Goal: Task Accomplishment & Management: Manage account settings

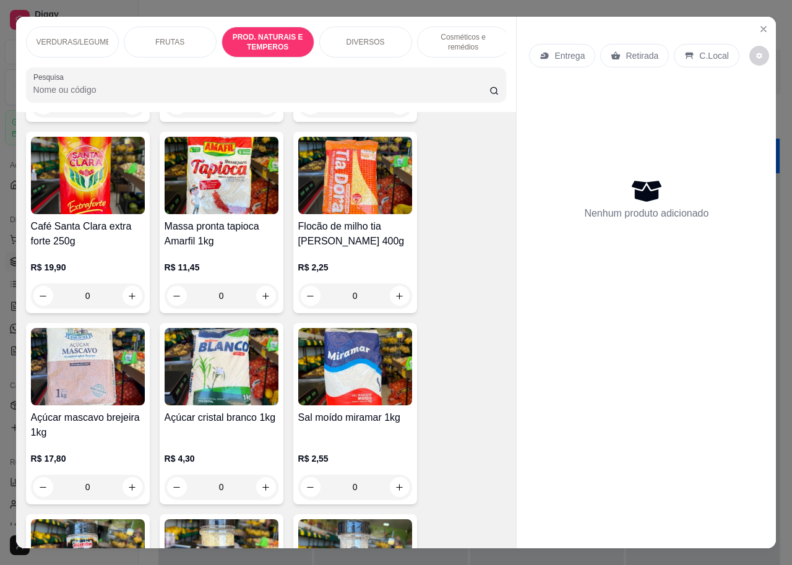
scroll to position [11316, 0]
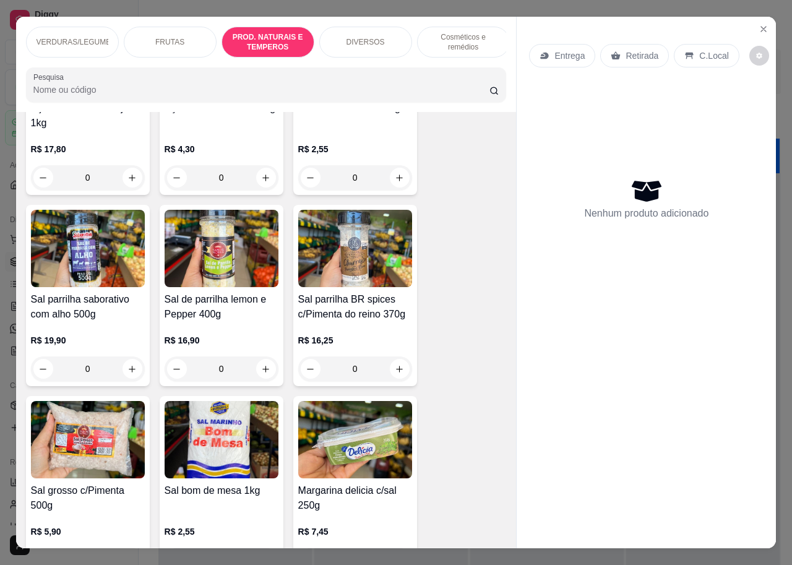
click at [164, 38] on p "FRUTAS" at bounding box center [169, 42] width 29 height 10
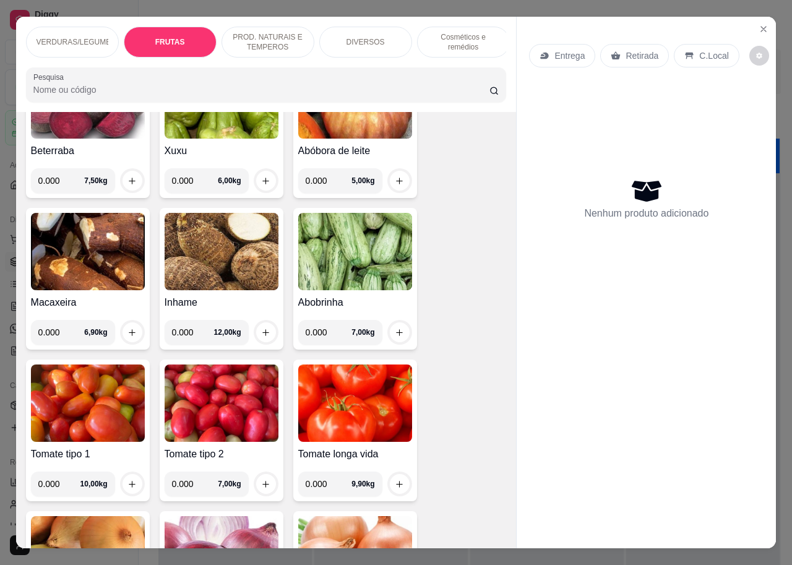
scroll to position [371, 0]
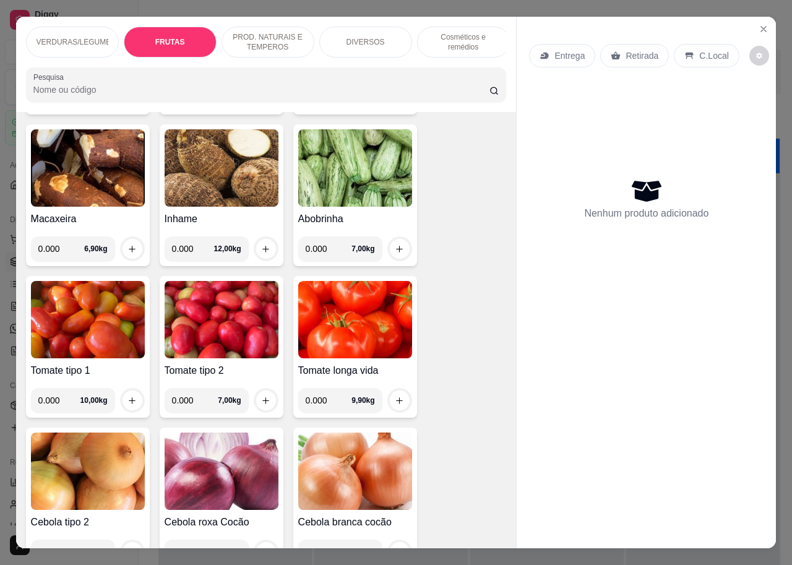
click at [172, 38] on p "FRUTAS" at bounding box center [170, 42] width 30 height 10
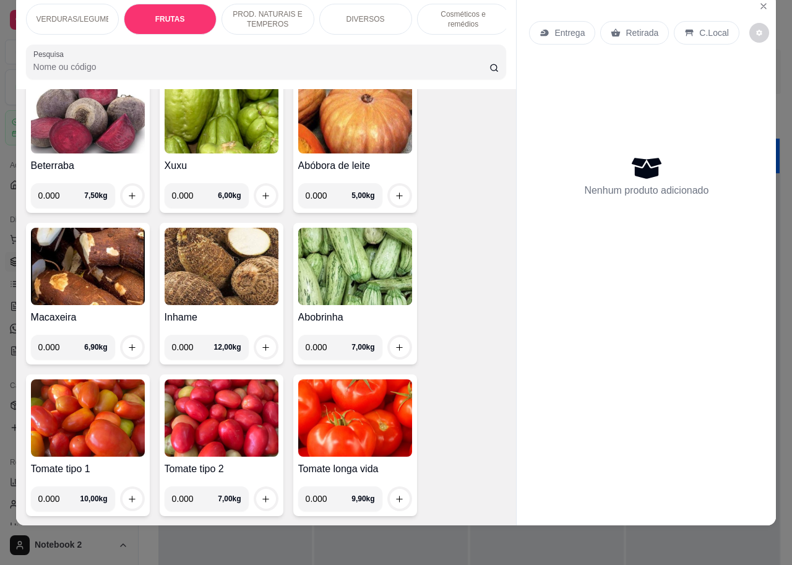
scroll to position [260, 0]
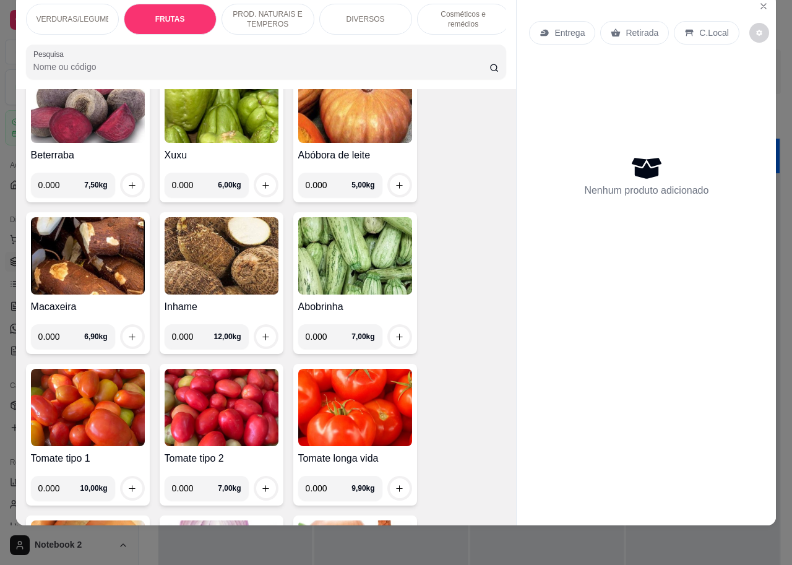
click at [157, 14] on p "FRUTAS" at bounding box center [170, 19] width 30 height 10
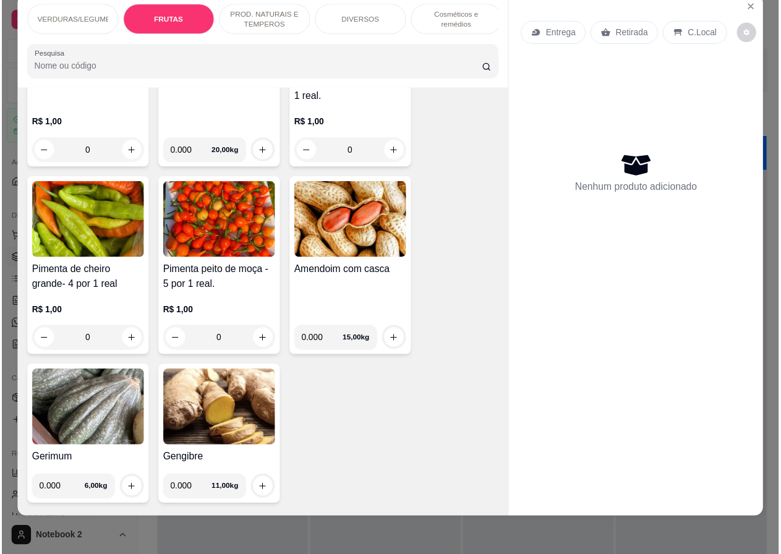
scroll to position [0, 0]
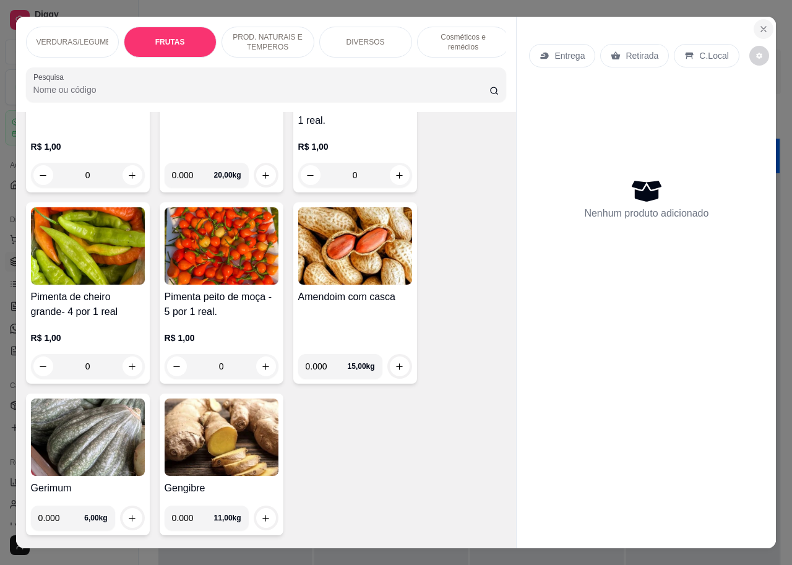
click at [760, 27] on icon "Close" at bounding box center [763, 29] width 10 height 10
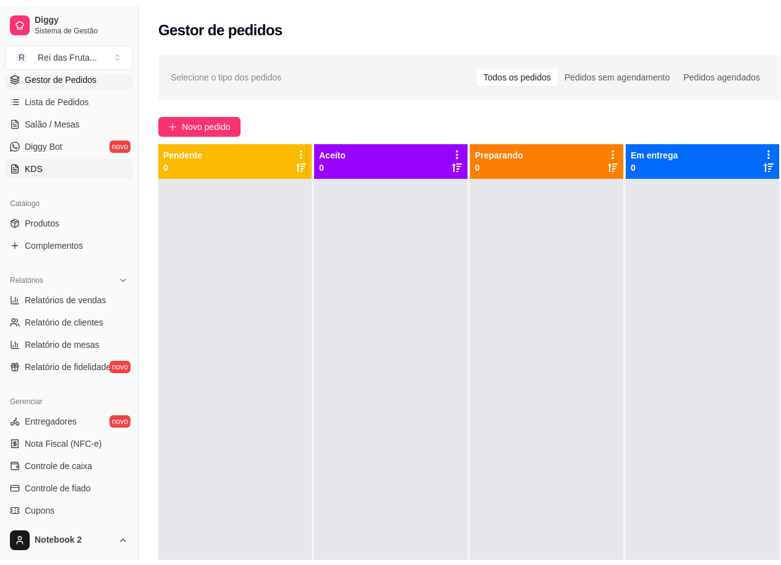
scroll to position [247, 0]
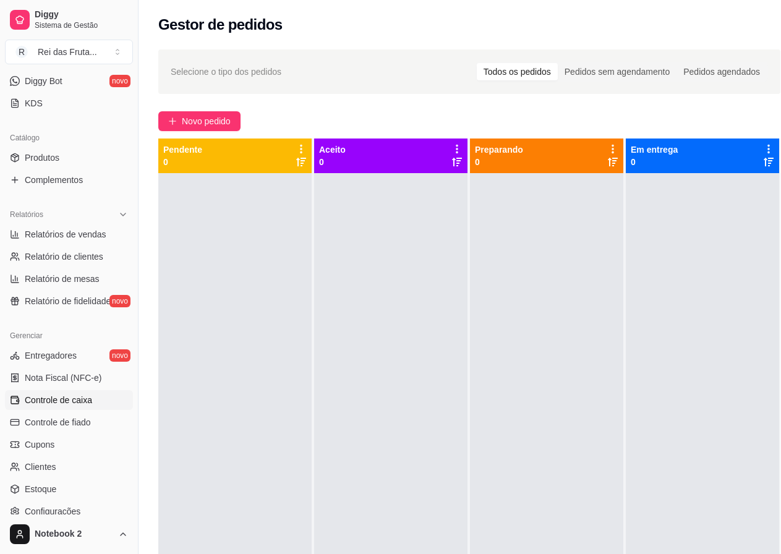
click at [66, 403] on span "Controle de caixa" at bounding box center [58, 400] width 67 height 12
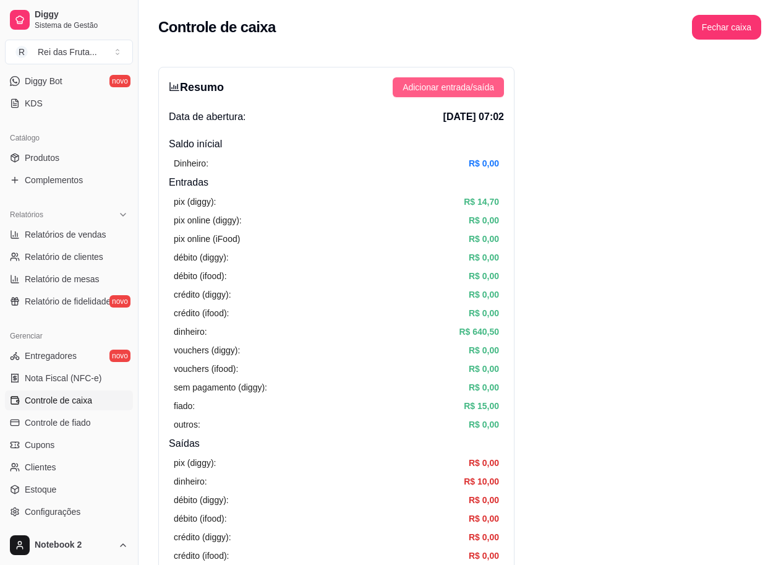
click at [443, 80] on span "Adicionar entrada/saída" at bounding box center [449, 87] width 92 height 14
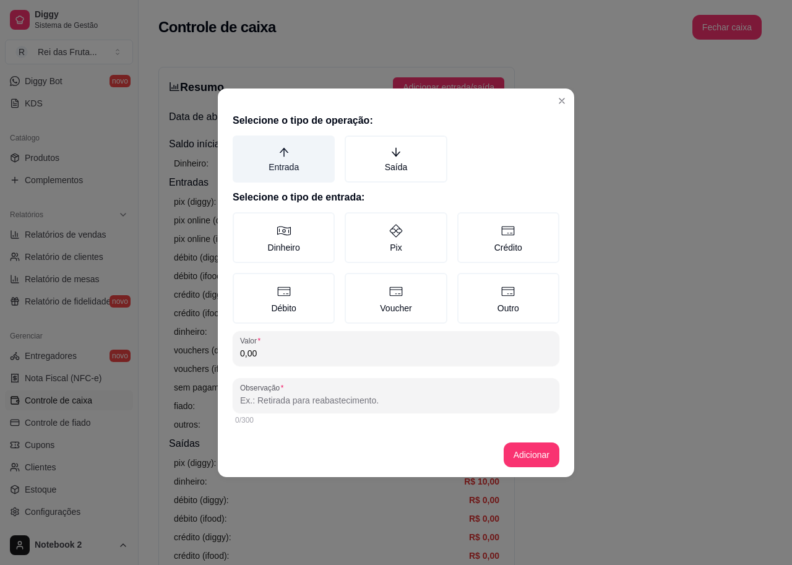
click at [303, 157] on label "Entrada" at bounding box center [284, 158] width 102 height 47
click at [242, 145] on button "Entrada" at bounding box center [237, 140] width 10 height 10
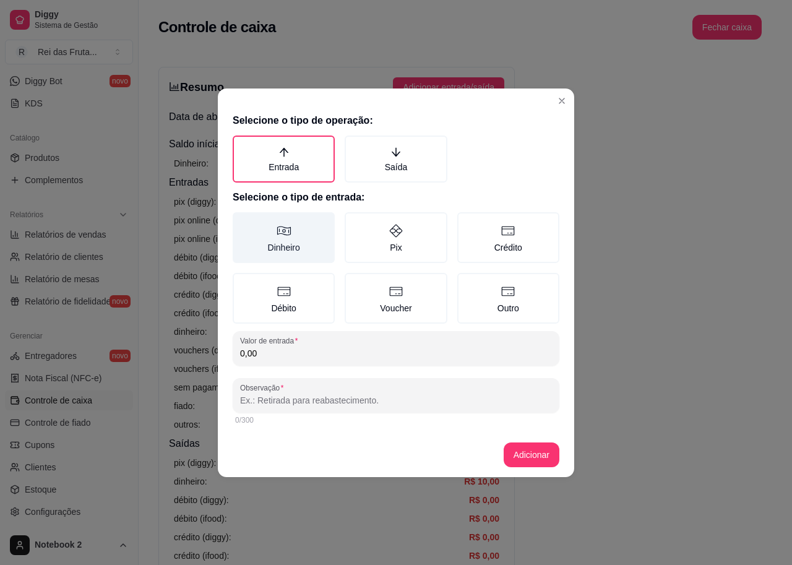
click at [327, 220] on label "Dinheiro" at bounding box center [284, 237] width 102 height 51
click at [242, 220] on button "Dinheiro" at bounding box center [237, 216] width 10 height 10
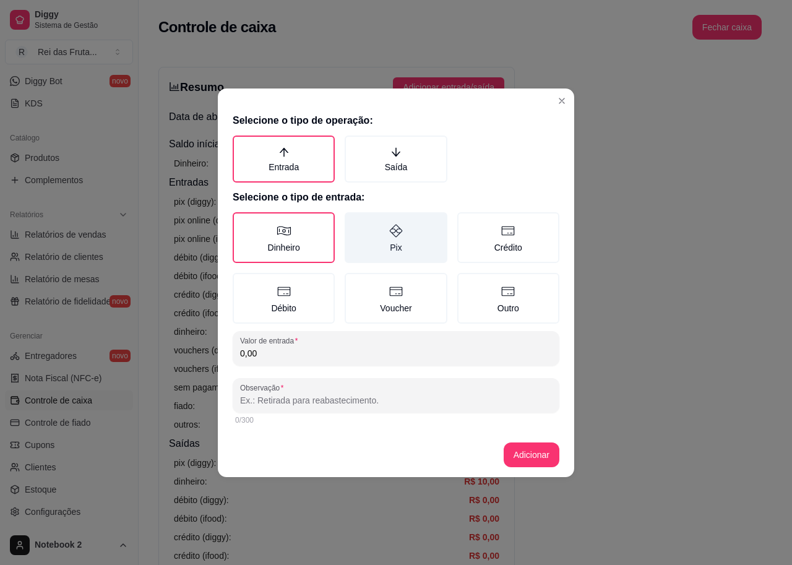
click at [403, 249] on label "Pix" at bounding box center [395, 237] width 102 height 51
click at [354, 221] on button "Pix" at bounding box center [349, 216] width 10 height 10
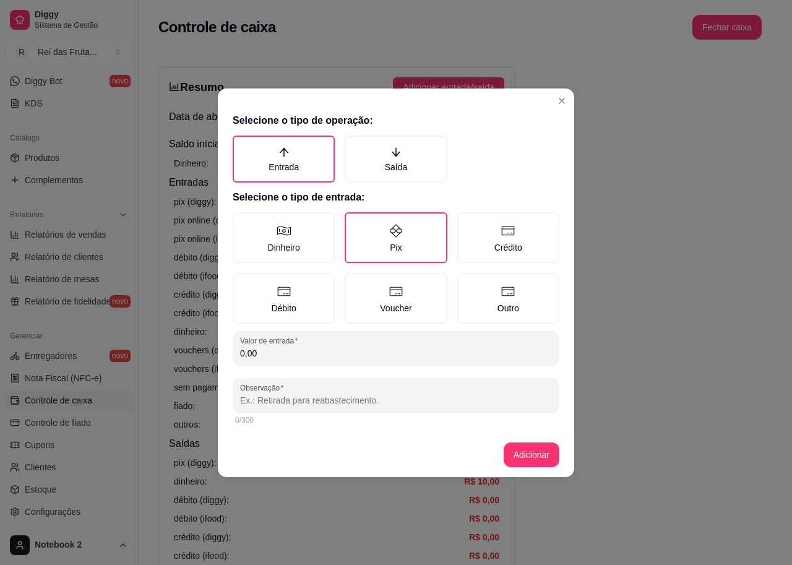
click at [328, 354] on input "0,00" at bounding box center [396, 353] width 312 height 12
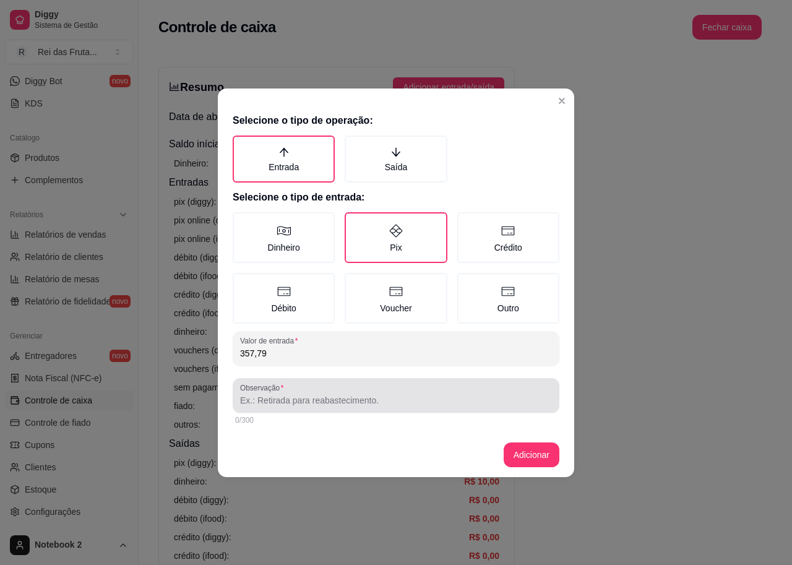
type input "357,79"
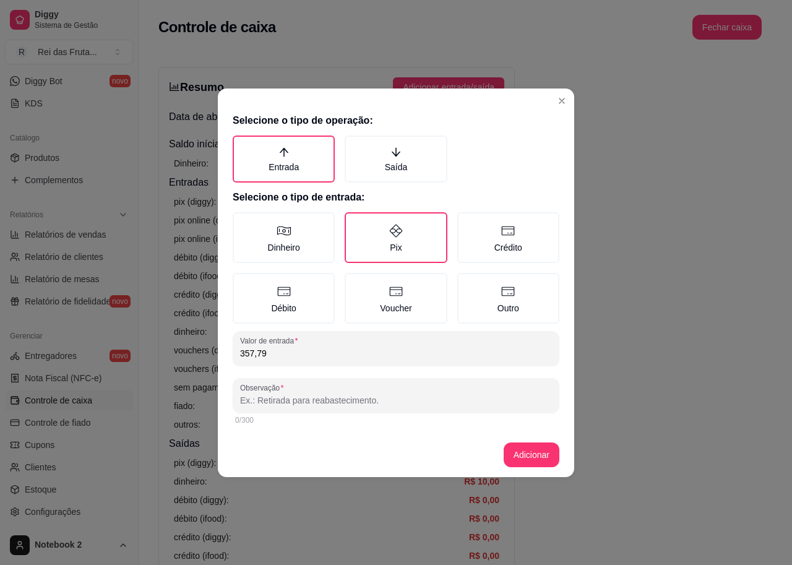
click at [431, 399] on input "Observação" at bounding box center [396, 400] width 312 height 12
type input "VENDAS MAQUINA"
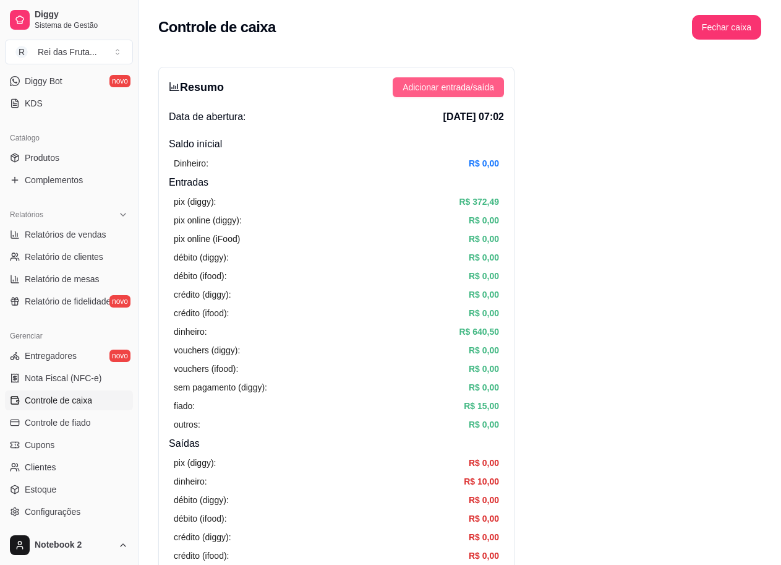
click at [455, 78] on button "Adicionar entrada/saída" at bounding box center [448, 87] width 111 height 20
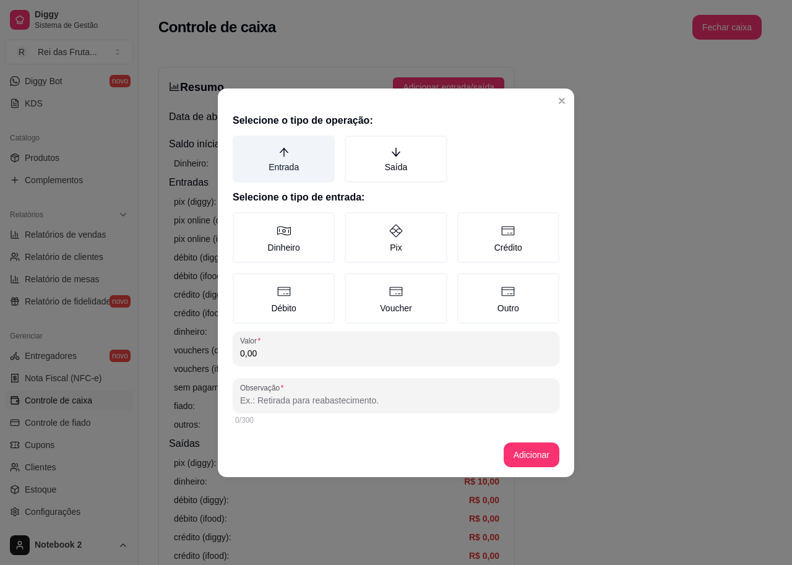
click at [307, 166] on label "Entrada" at bounding box center [284, 158] width 102 height 47
click at [242, 145] on button "Entrada" at bounding box center [237, 140] width 10 height 10
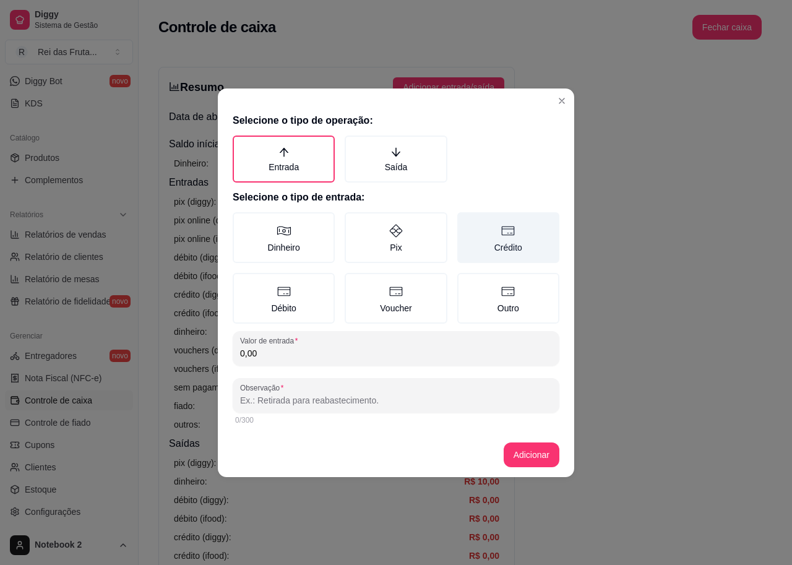
click at [500, 236] on label "Crédito" at bounding box center [508, 237] width 102 height 51
click at [466, 221] on button "Crédito" at bounding box center [461, 216] width 10 height 10
type button "CREDIT"
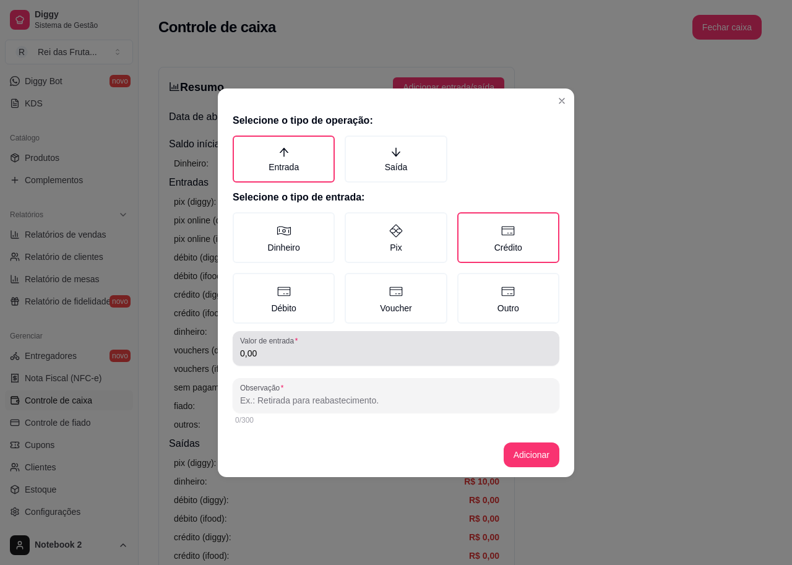
click at [431, 360] on div "0,00" at bounding box center [396, 348] width 312 height 25
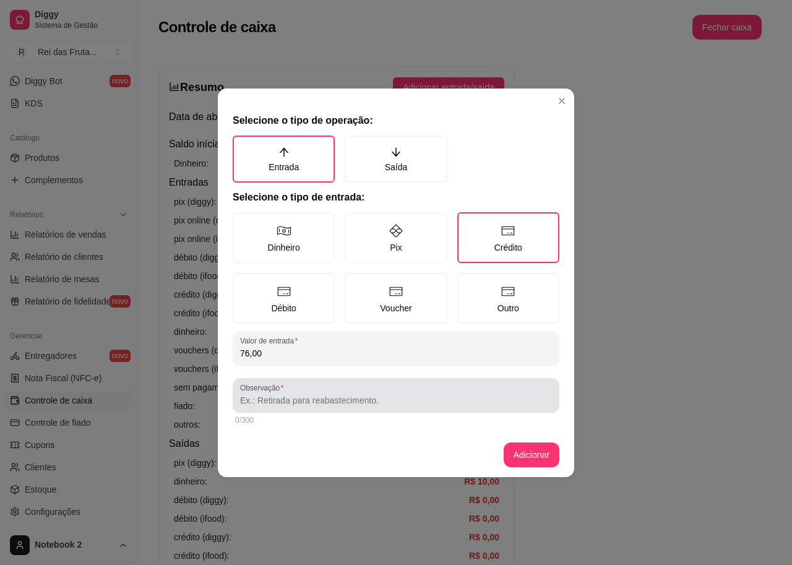
type input "76,00"
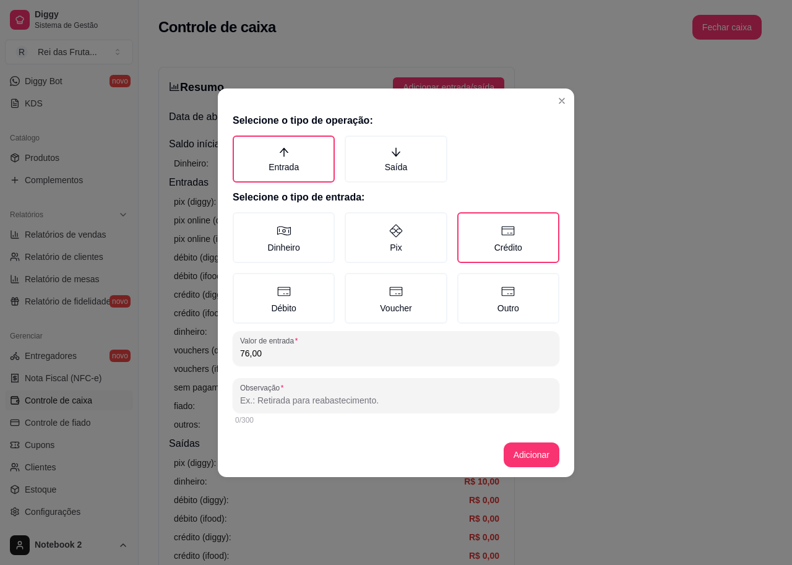
click at [419, 404] on input "Observação" at bounding box center [396, 400] width 312 height 12
type input "MAQUINA"
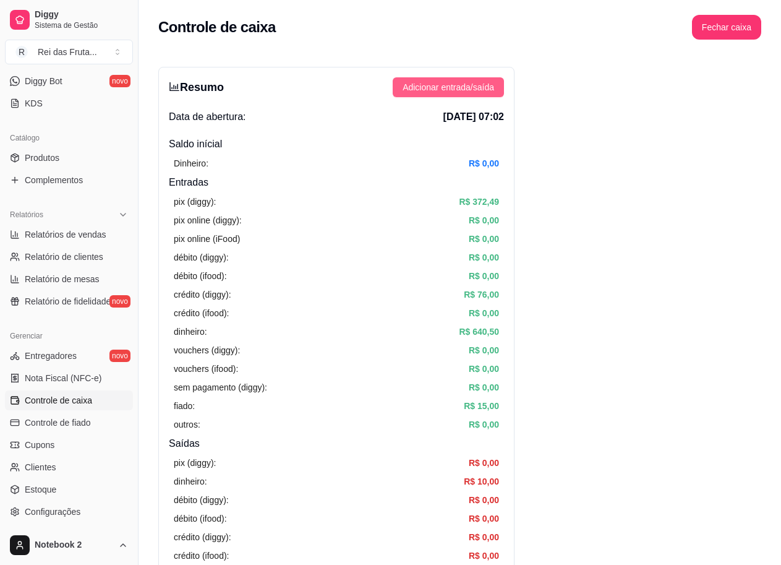
click at [460, 90] on span "Adicionar entrada/saída" at bounding box center [449, 87] width 92 height 14
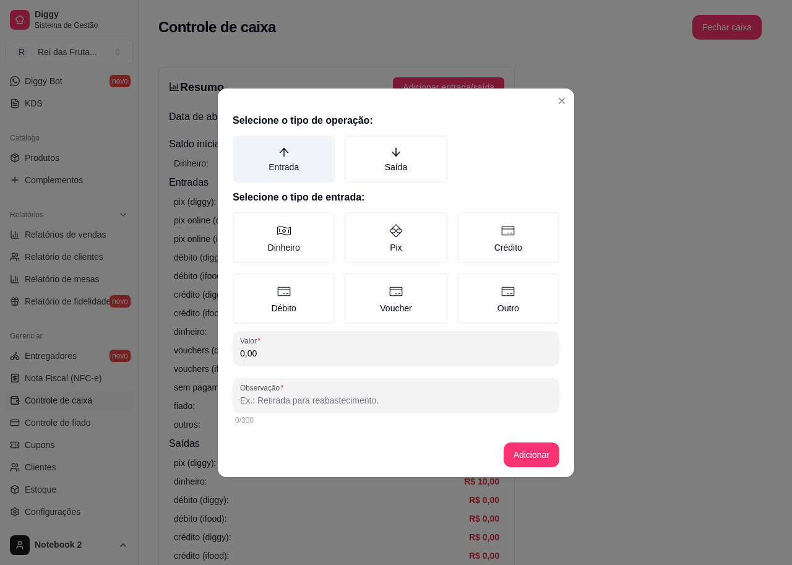
click at [281, 144] on label "Entrada" at bounding box center [284, 158] width 102 height 47
click at [242, 144] on button "Entrada" at bounding box center [237, 140] width 10 height 10
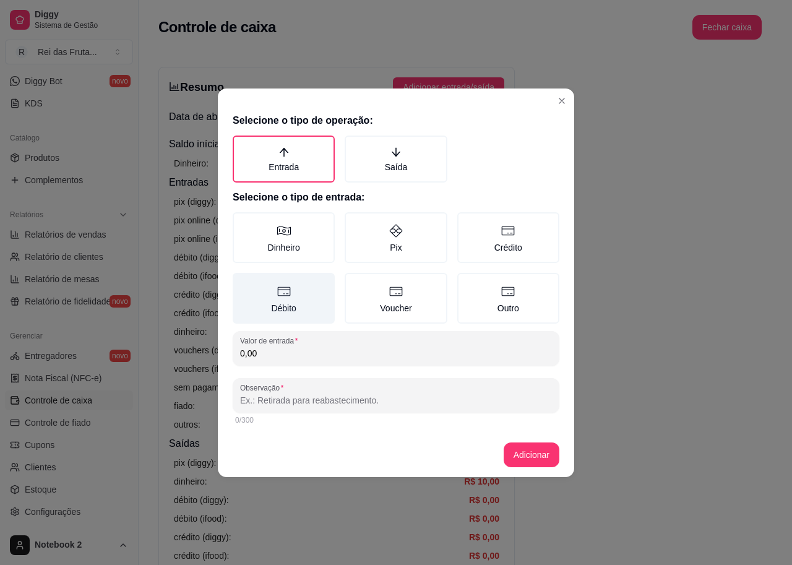
click at [280, 299] on label "Débito" at bounding box center [284, 298] width 102 height 51
click at [242, 282] on button "Débito" at bounding box center [237, 277] width 10 height 10
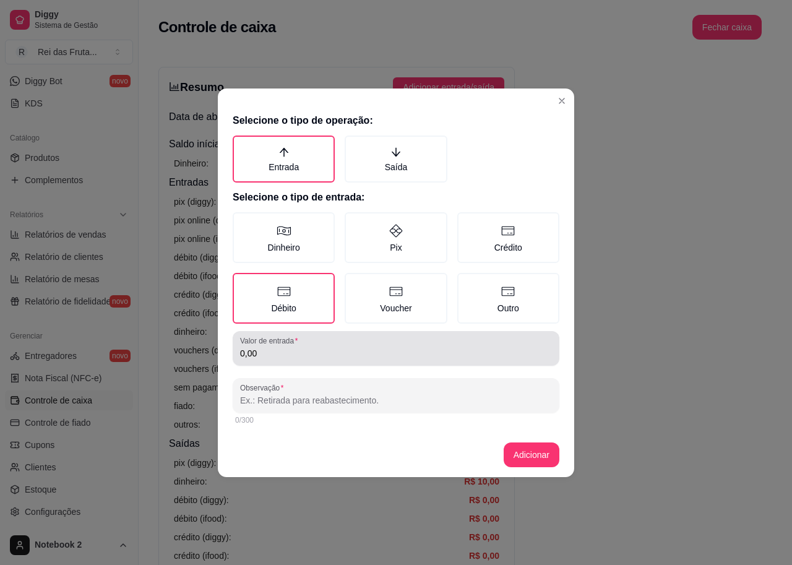
click at [289, 352] on input "0,00" at bounding box center [396, 353] width 312 height 12
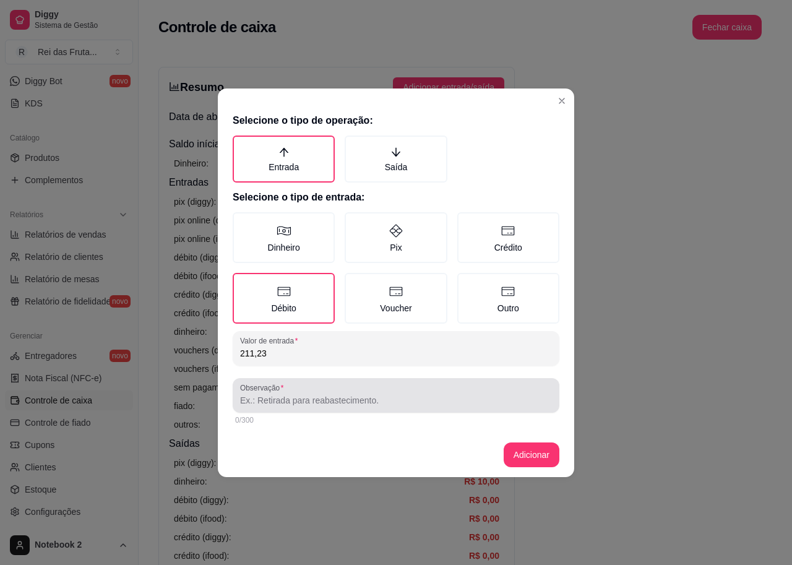
type input "211,23"
click at [312, 396] on input "Observação" at bounding box center [396, 400] width 312 height 12
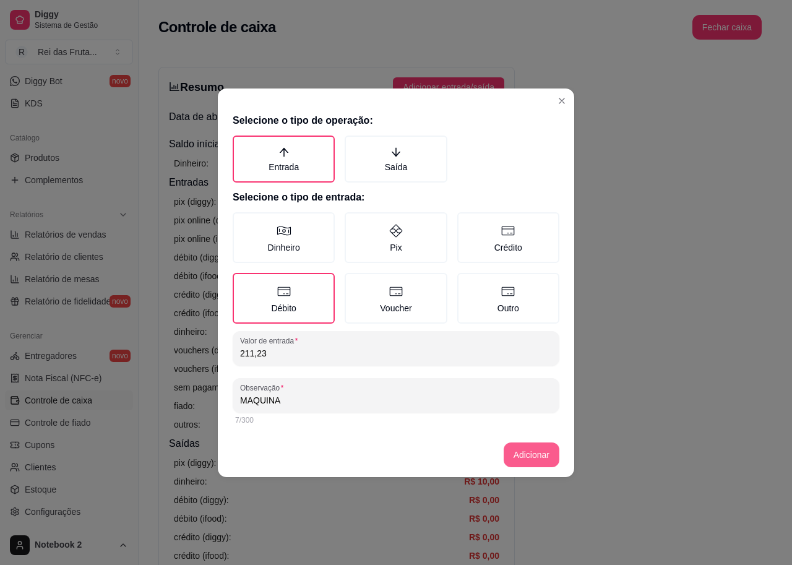
type input "MAQUINA"
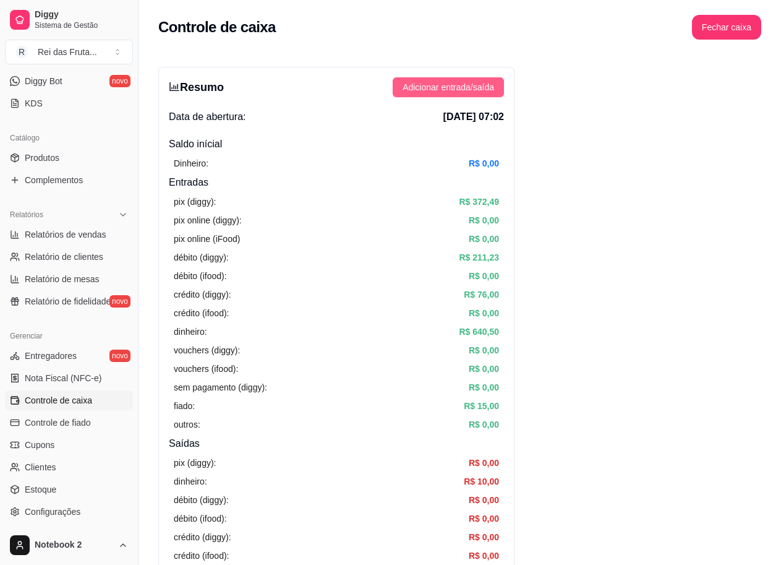
click at [456, 90] on span "Adicionar entrada/saída" at bounding box center [449, 87] width 92 height 14
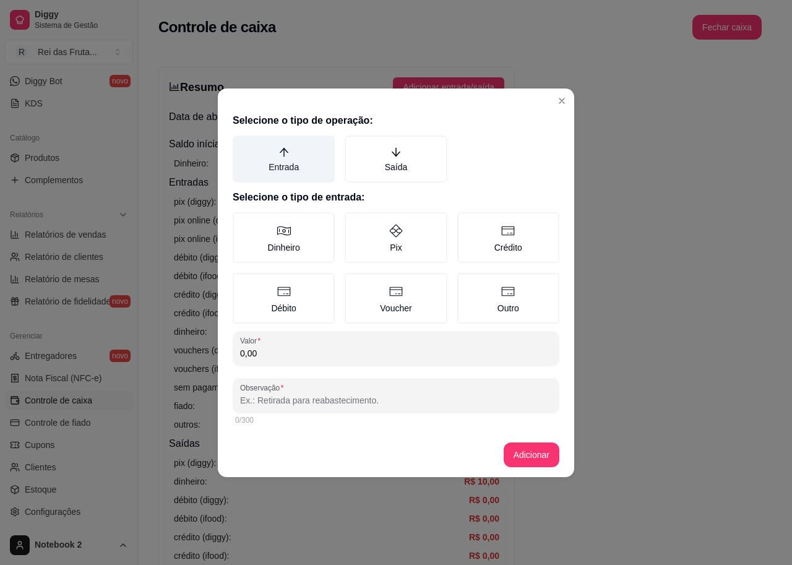
click at [269, 155] on label "Entrada" at bounding box center [284, 158] width 102 height 47
click at [242, 145] on button "Entrada" at bounding box center [237, 140] width 10 height 10
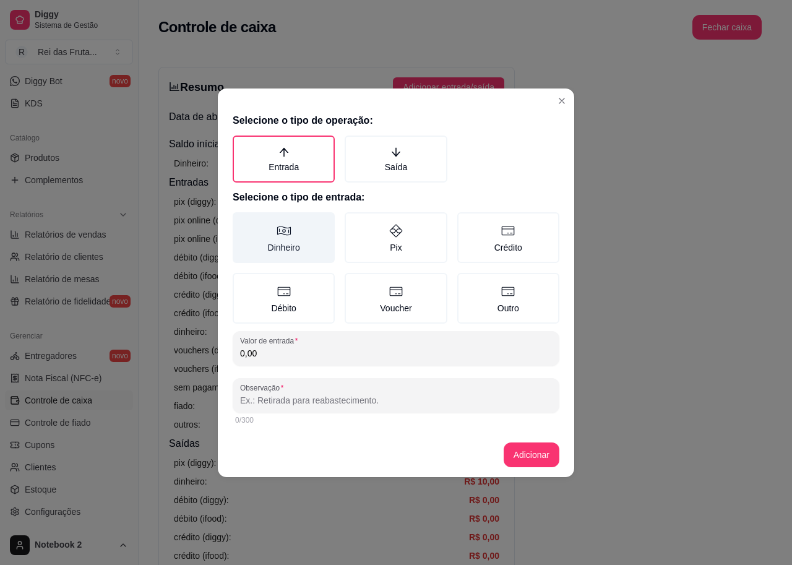
click at [278, 224] on icon at bounding box center [283, 230] width 15 height 15
click at [242, 221] on button "Dinheiro" at bounding box center [237, 216] width 10 height 10
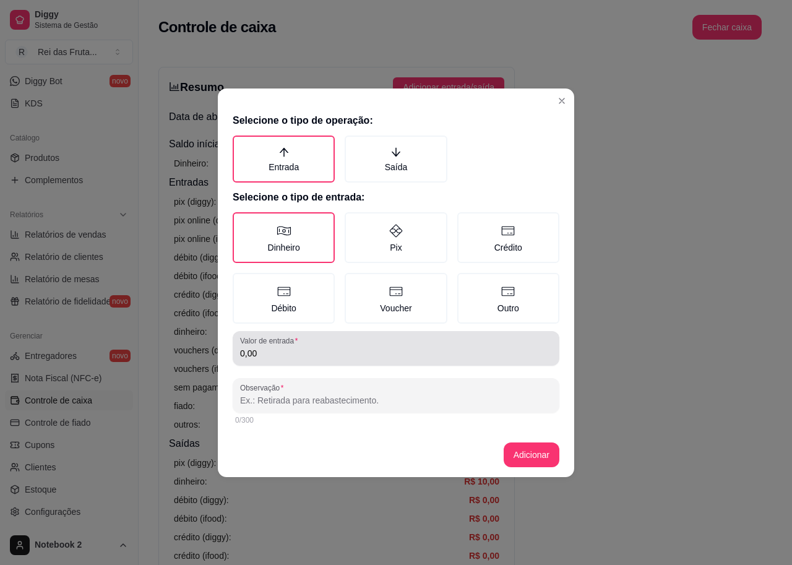
click at [312, 351] on input "0,00" at bounding box center [396, 353] width 312 height 12
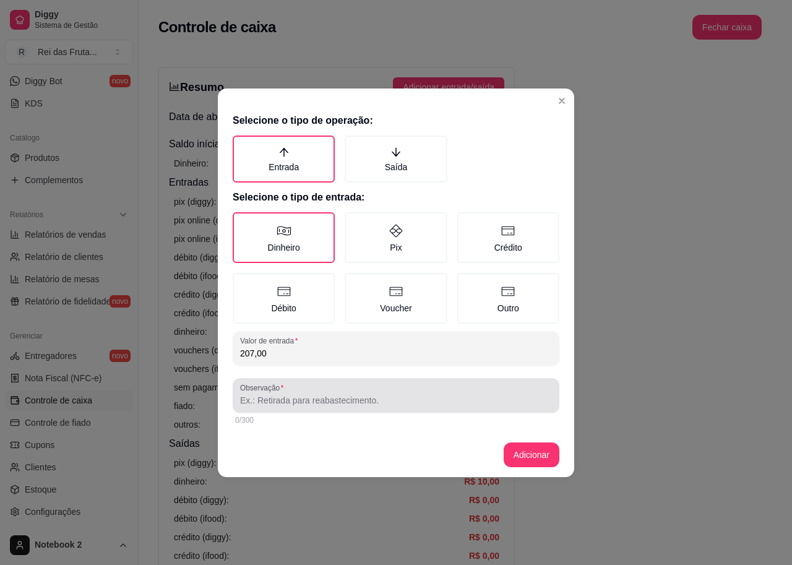
type input "207,00"
click at [299, 407] on div at bounding box center [396, 395] width 312 height 25
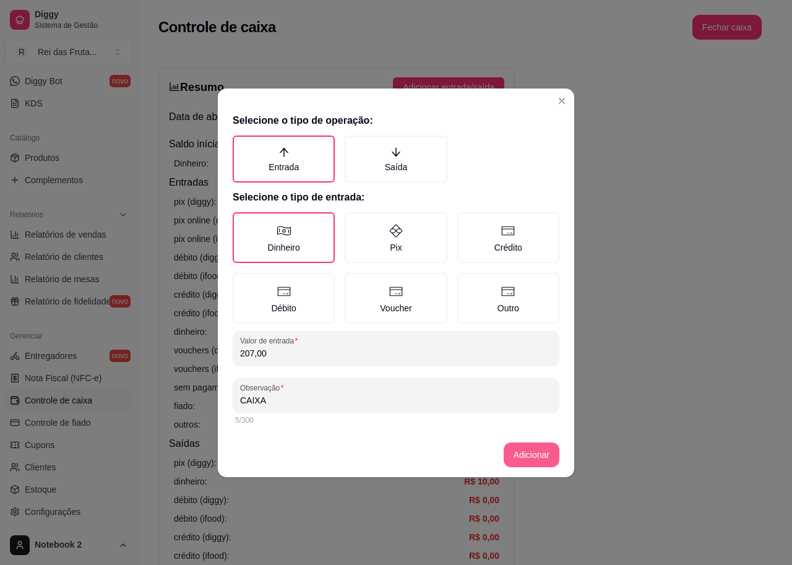
type input "CAIXA"
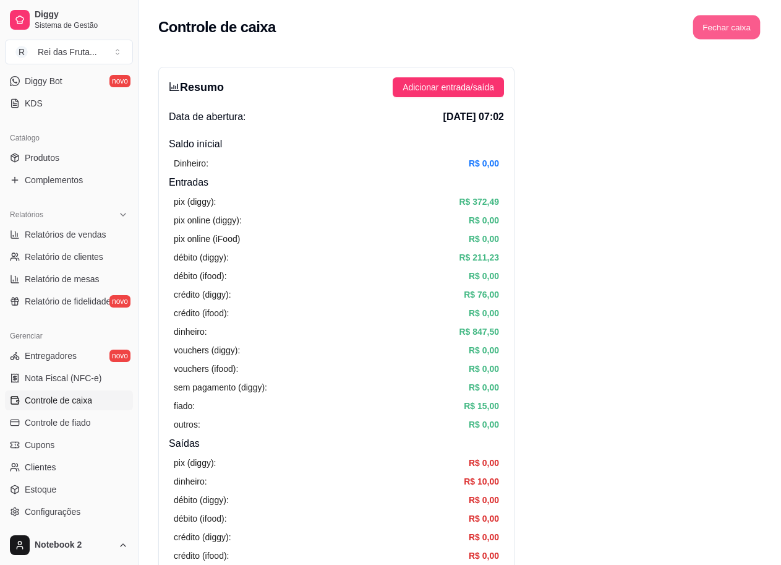
click at [711, 27] on button "Fechar caixa" at bounding box center [726, 27] width 67 height 24
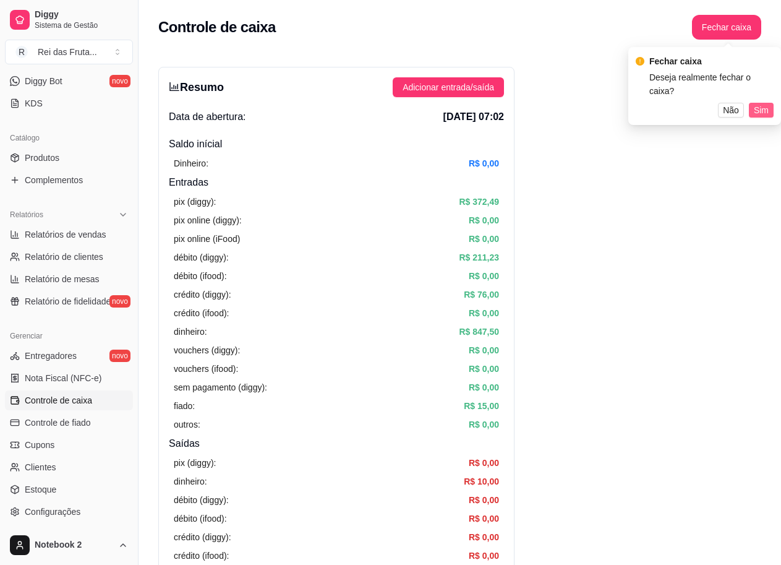
click at [759, 103] on span "Sim" at bounding box center [761, 110] width 15 height 14
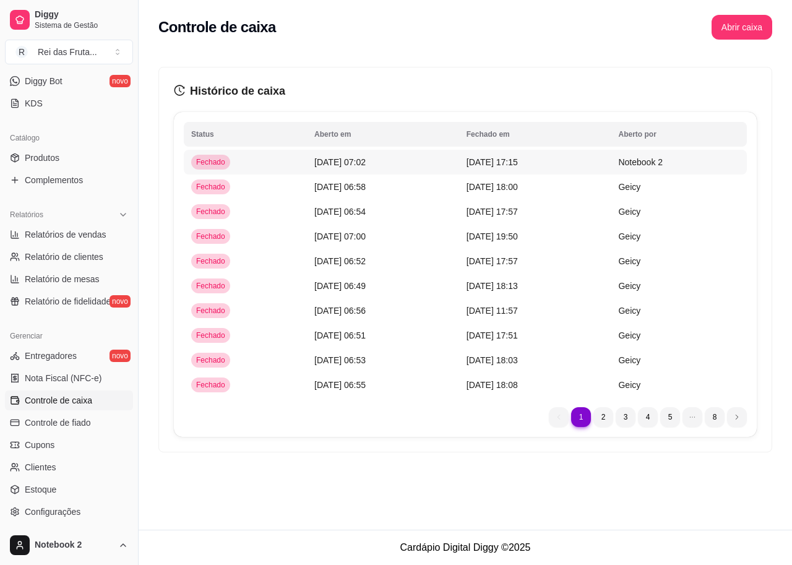
click at [314, 167] on span "[DATE] 07:02" at bounding box center [339, 162] width 51 height 10
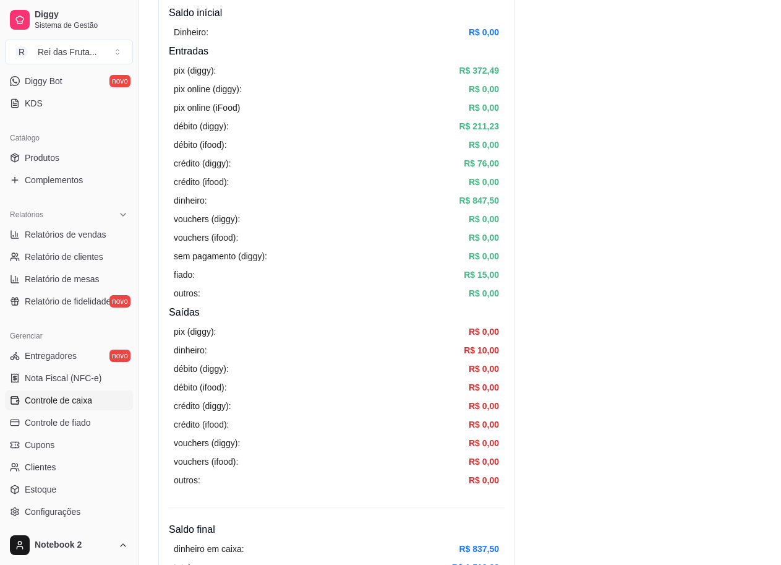
scroll to position [186, 0]
